Goal: Task Accomplishment & Management: Use online tool/utility

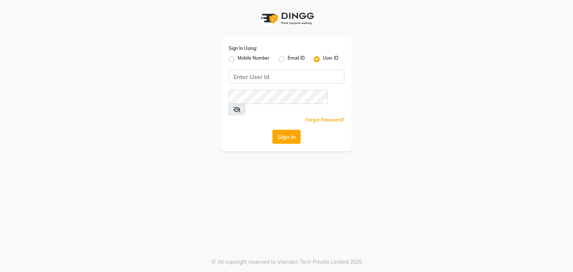
click at [238, 59] on label "Mobile Number" at bounding box center [254, 59] width 32 height 9
click at [238, 59] on input "Mobile Number" at bounding box center [240, 57] width 5 height 5
radio input "true"
radio input "false"
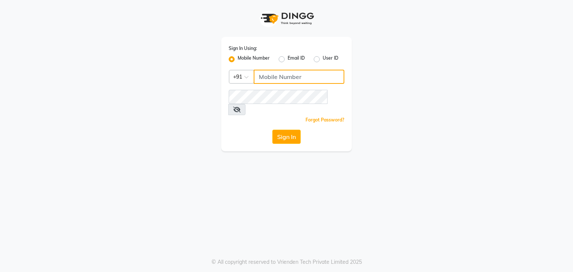
type input "8135954756"
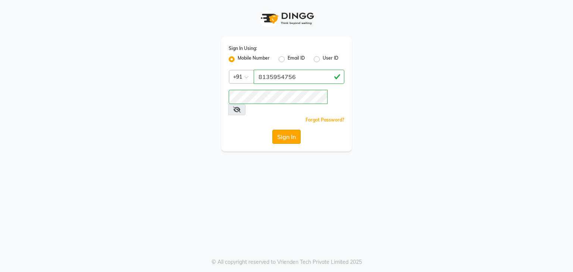
click at [286, 130] on button "Sign In" at bounding box center [286, 137] width 28 height 14
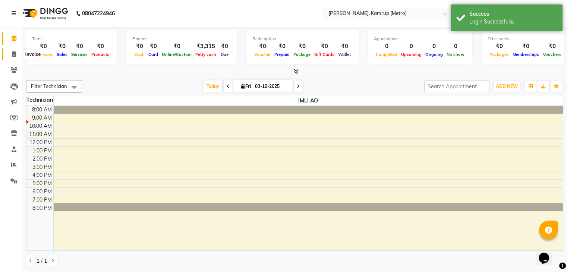
click at [9, 54] on span at bounding box center [13, 54] width 13 height 9
select select "7190"
select select "service"
